Goal: Transaction & Acquisition: Purchase product/service

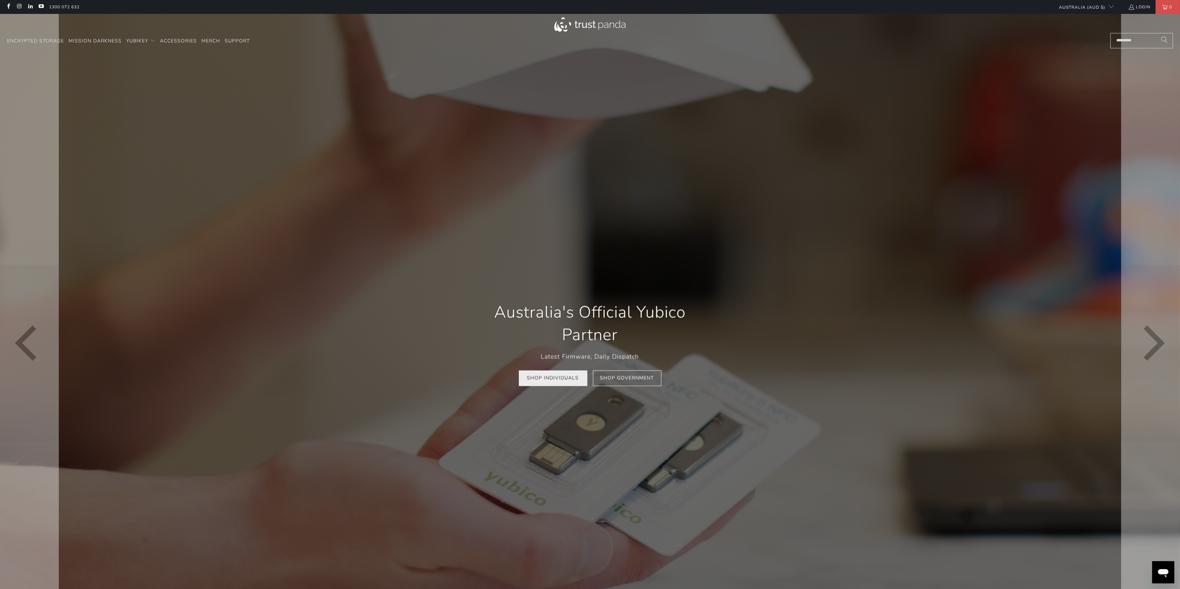
click at [558, 380] on link "Shop Individuals" at bounding box center [553, 378] width 69 height 16
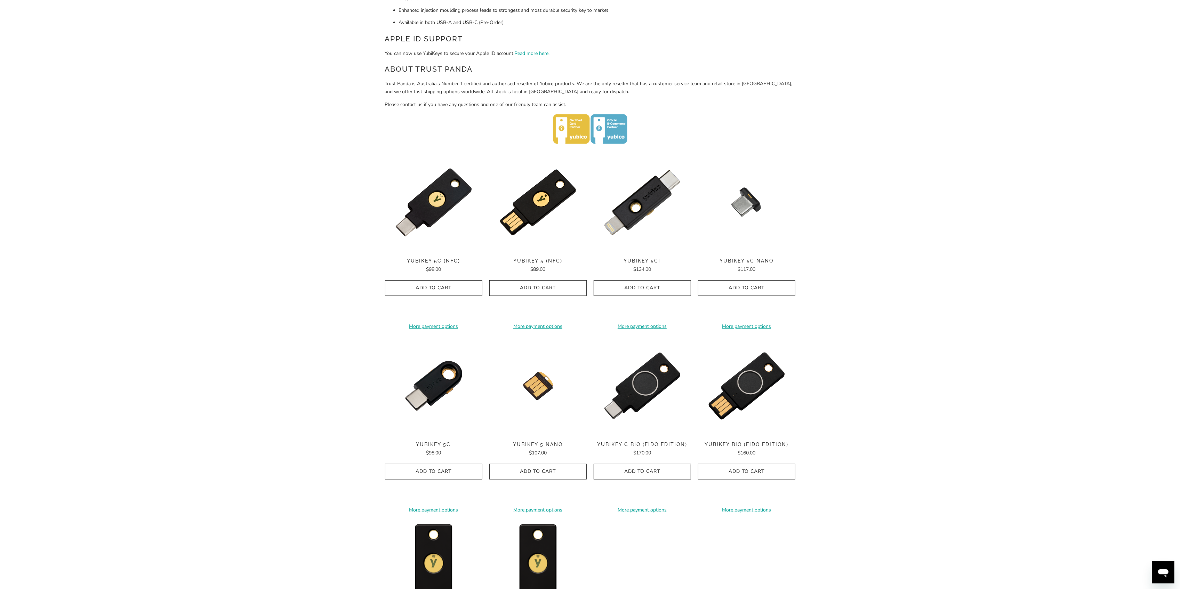
scroll to position [232, 0]
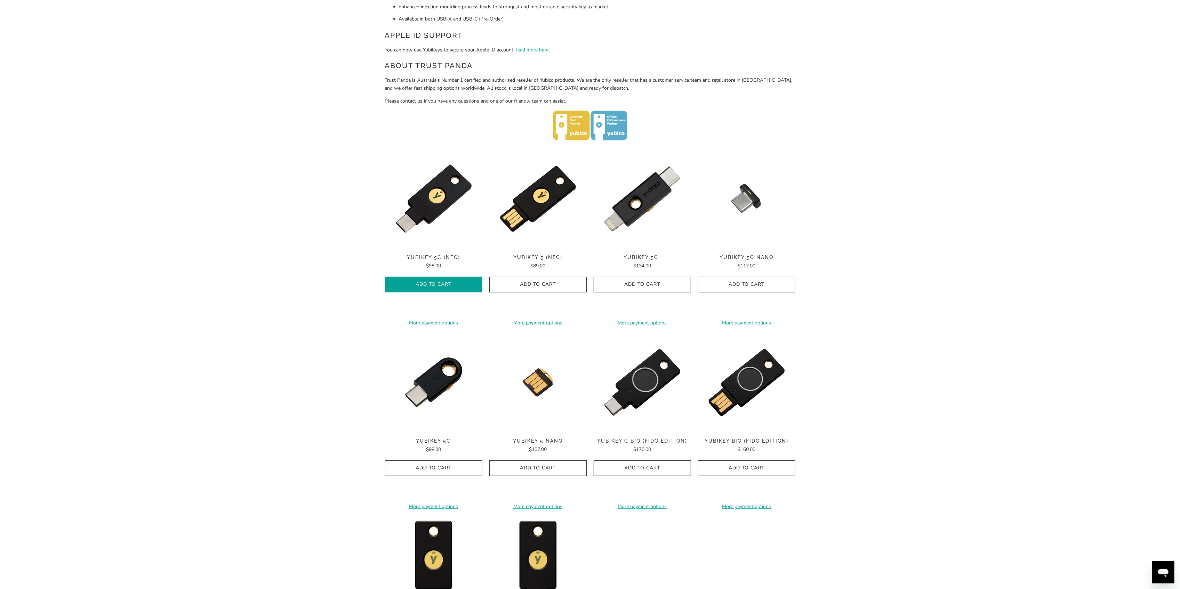
click at [441, 282] on span "Add to Cart" at bounding box center [433, 285] width 83 height 6
click at [750, 283] on icon "button" at bounding box center [746, 284] width 11 height 11
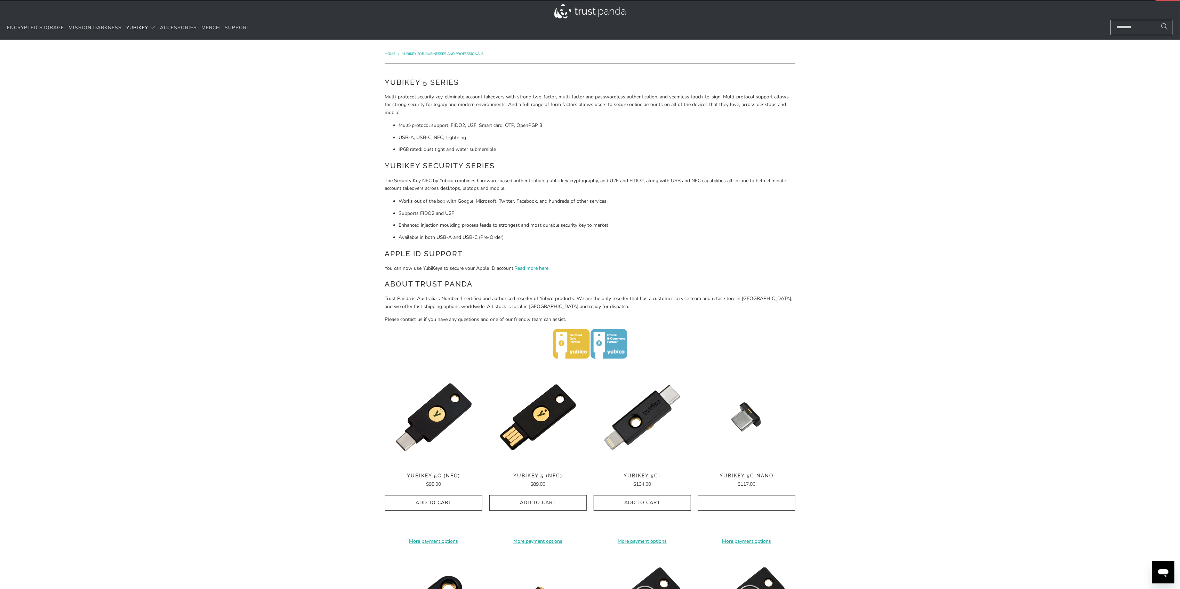
scroll to position [0, 0]
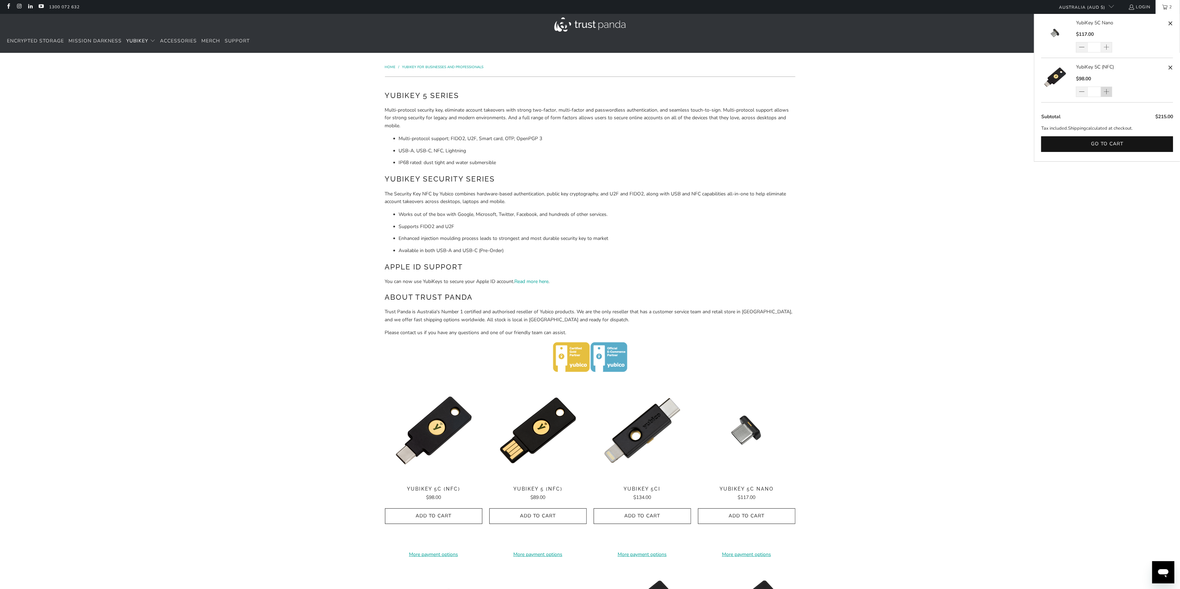
click at [1107, 95] on span at bounding box center [1106, 92] width 6 height 7
type input "*"
click at [1107, 95] on div "*" at bounding box center [1098, 92] width 45 height 10
click at [1107, 91] on span at bounding box center [1106, 92] width 6 height 7
type input "*"
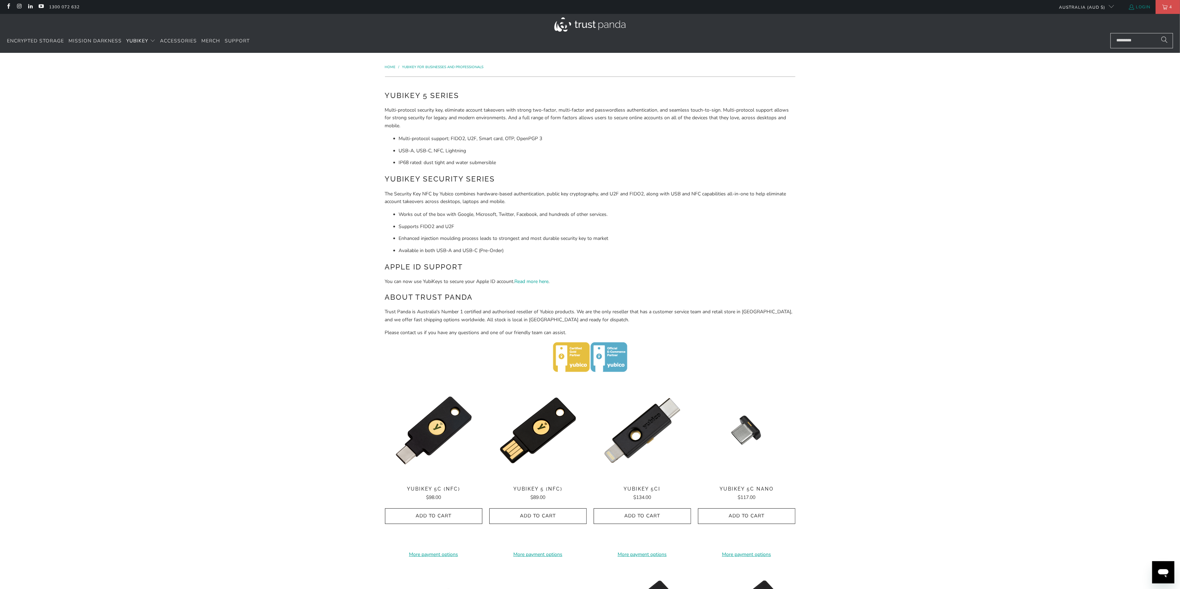
click at [1141, 6] on link "Login" at bounding box center [1139, 7] width 22 height 8
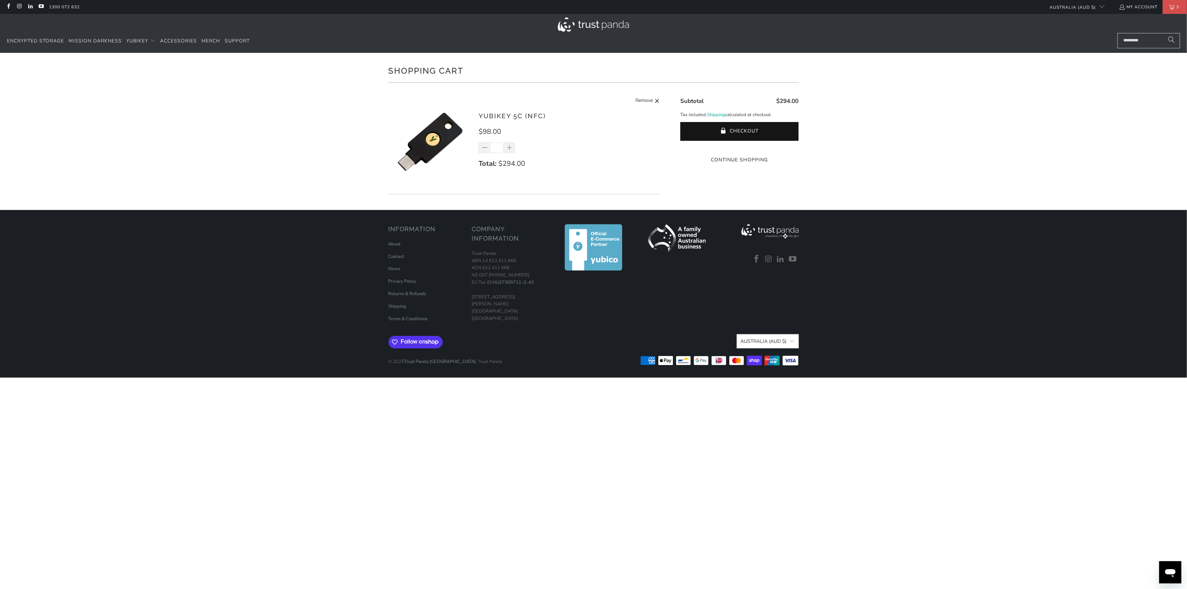
click at [486, 200] on div "Shopping Cart There are no items in your cart. Continue Shopping YubiKey 5C (NF…" at bounding box center [593, 131] width 417 height 157
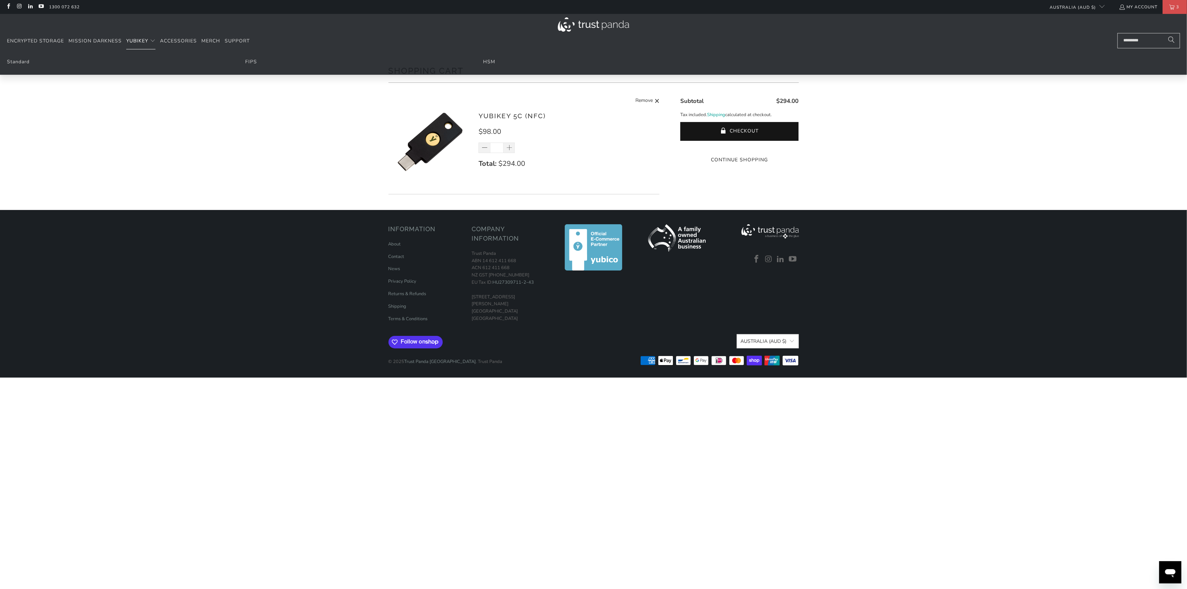
click at [146, 38] on span "YubiKey" at bounding box center [137, 41] width 22 height 7
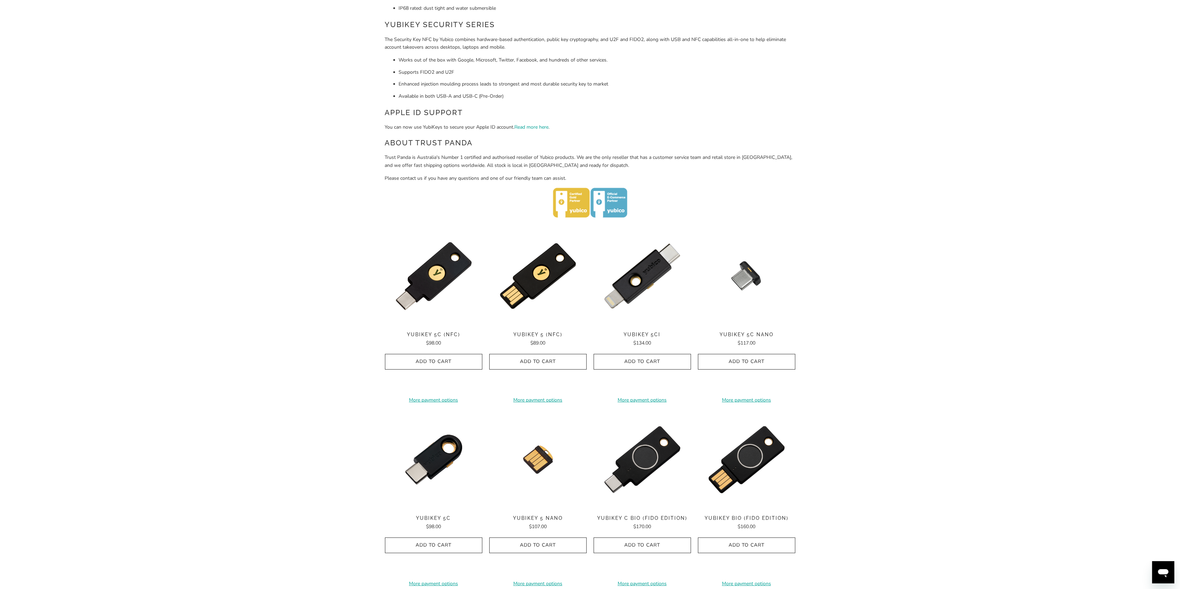
click at [754, 362] on span "Add to Cart" at bounding box center [746, 362] width 83 height 6
click at [753, 361] on span "Add to Cart" at bounding box center [746, 362] width 83 height 6
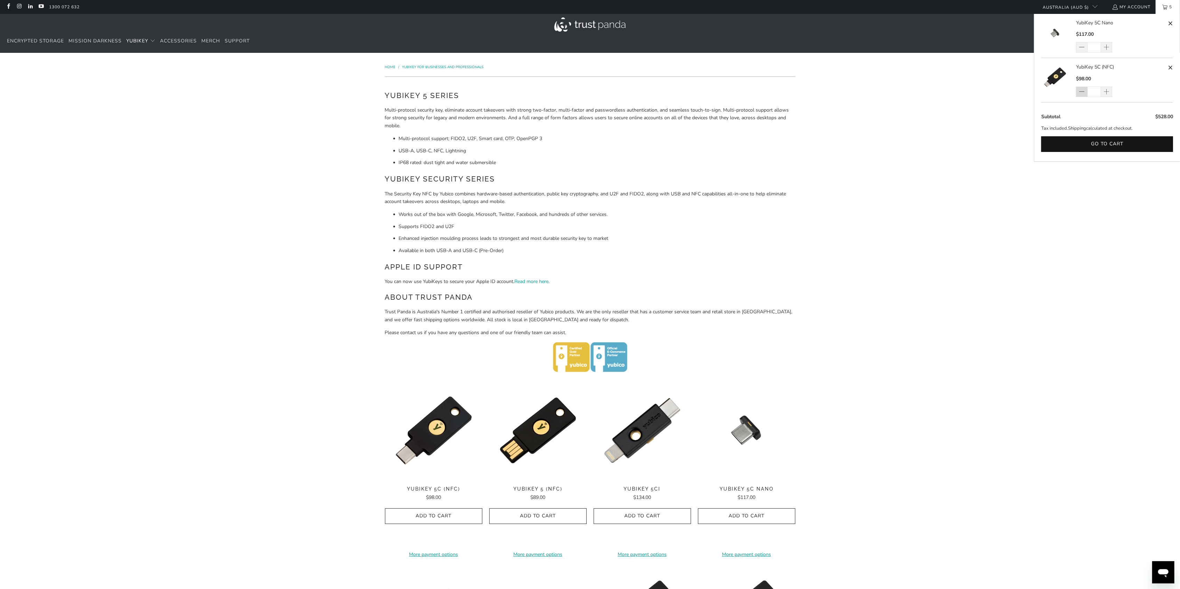
click at [1086, 91] on span at bounding box center [1081, 92] width 11 height 10
type input "*"
click at [1086, 91] on div "*" at bounding box center [1098, 92] width 45 height 10
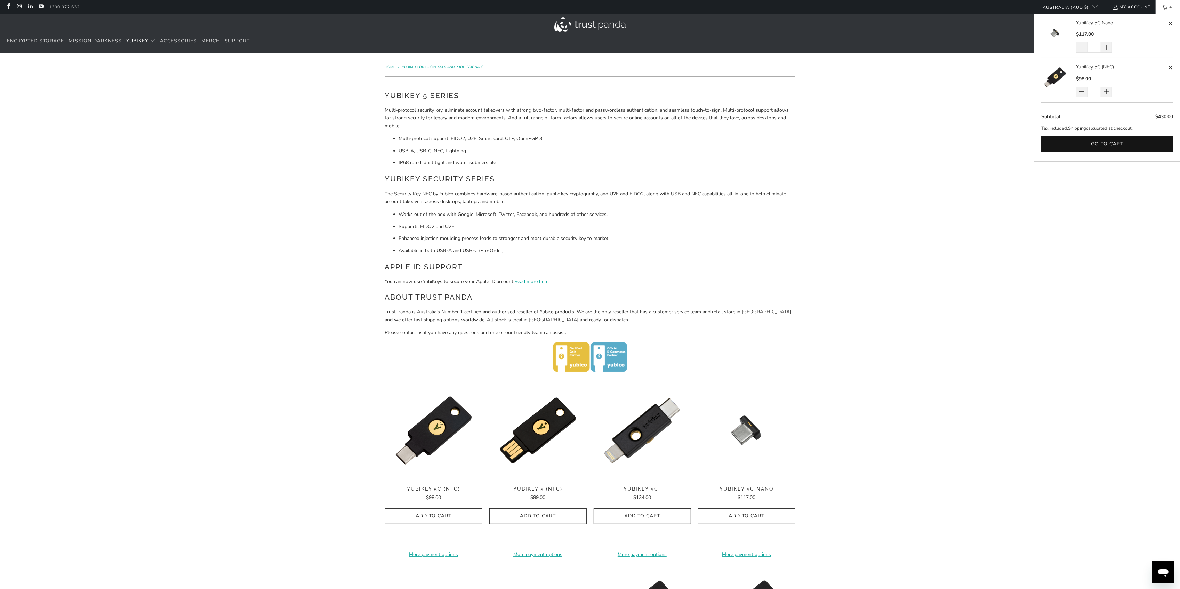
click at [1172, 67] on span at bounding box center [1170, 67] width 5 height 9
type input "*"
click at [1171, 67] on span at bounding box center [1170, 67] width 5 height 9
click at [1113, 159] on button "Go to cart" at bounding box center [1107, 159] width 132 height 16
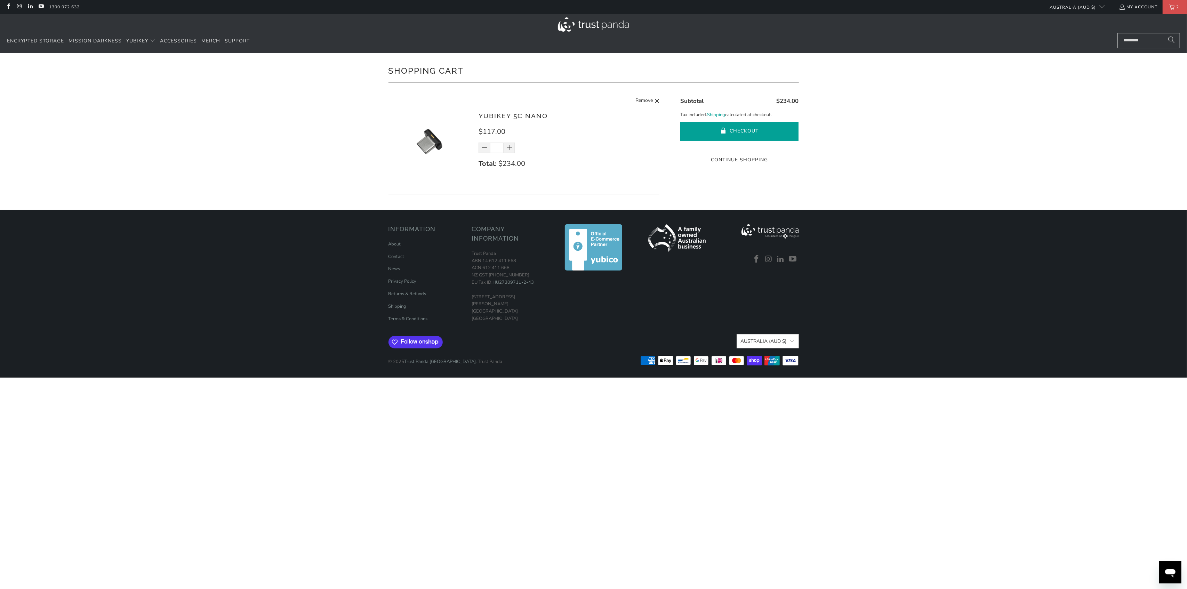
click at [771, 129] on button "Checkout" at bounding box center [739, 131] width 118 height 19
